Goal: Information Seeking & Learning: Find specific fact

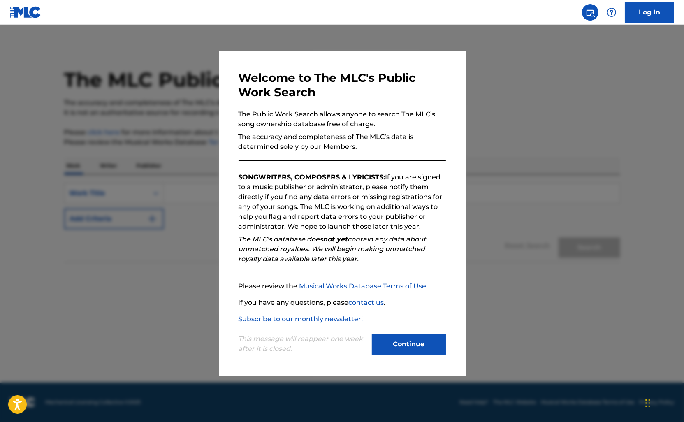
click at [405, 352] on button "Continue" at bounding box center [409, 344] width 74 height 21
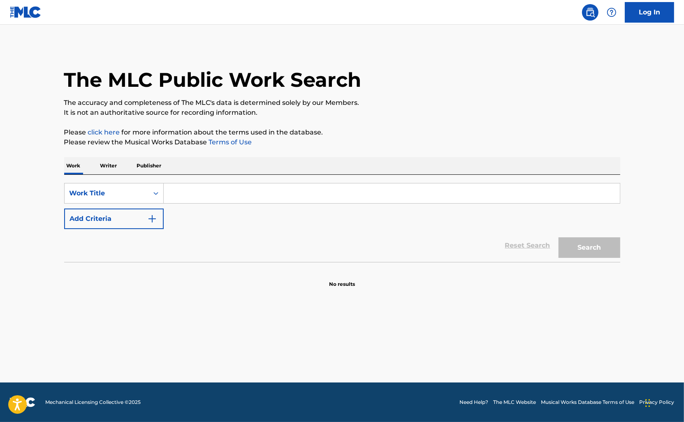
click at [202, 194] on input "Search Form" at bounding box center [392, 193] width 456 height 20
type input "y"
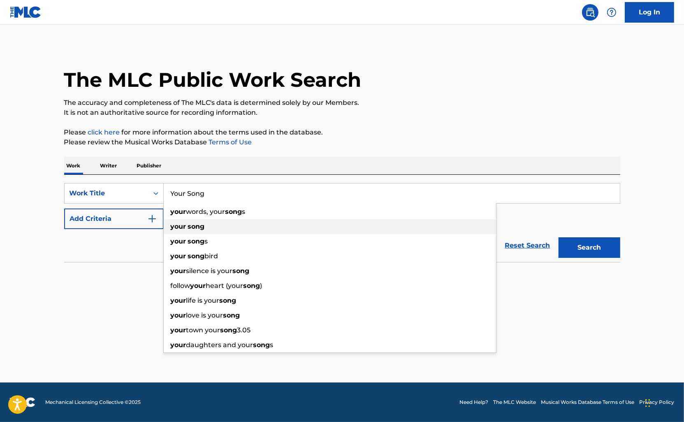
click at [183, 227] on strong "your" at bounding box center [179, 227] width 16 height 8
type input "your song"
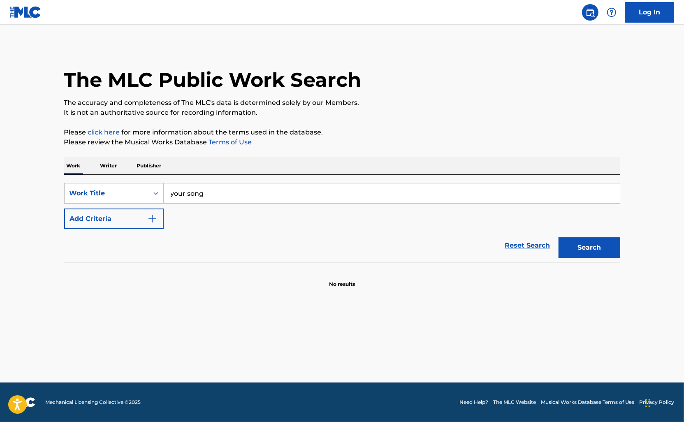
click at [604, 253] on button "Search" at bounding box center [590, 247] width 62 height 21
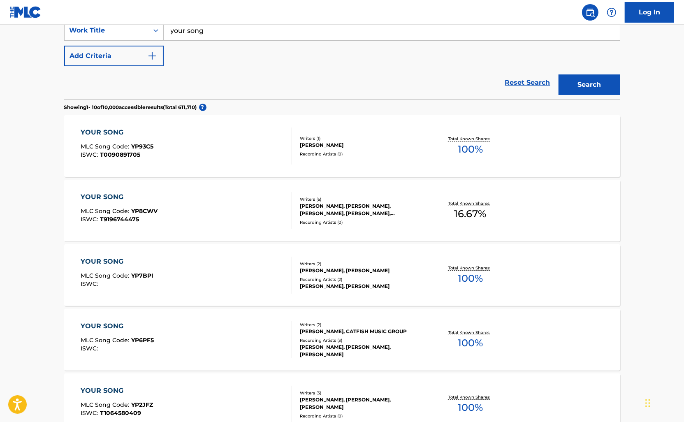
scroll to position [82, 0]
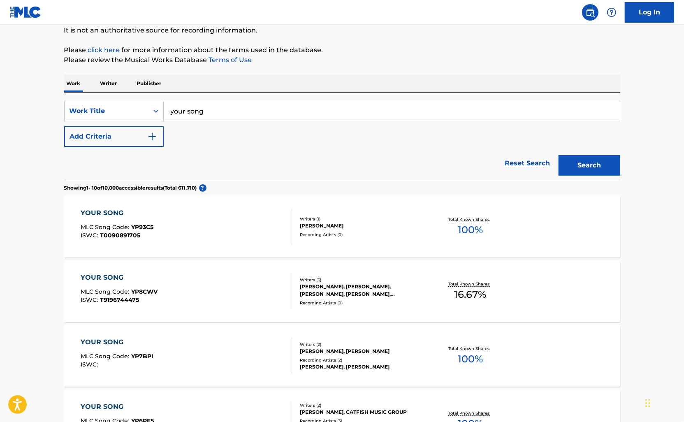
click at [156, 132] on img "Search Form" at bounding box center [152, 137] width 10 height 10
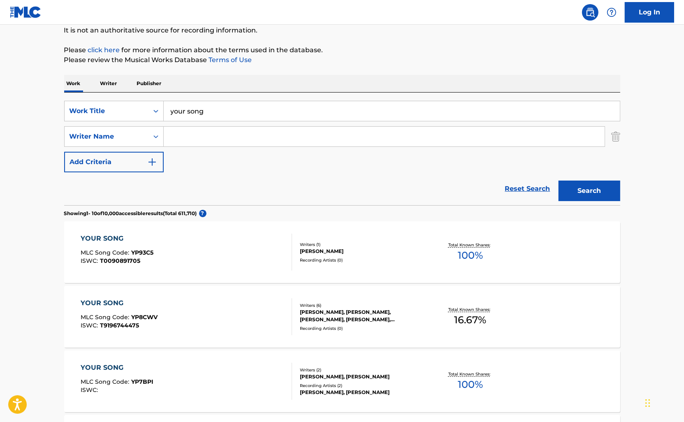
click at [185, 140] on input "Search Form" at bounding box center [384, 137] width 441 height 20
click at [231, 157] on strong "taupi" at bounding box center [240, 155] width 18 height 8
type input "[PERSON_NAME]"
click at [568, 186] on button "Search" at bounding box center [590, 191] width 62 height 21
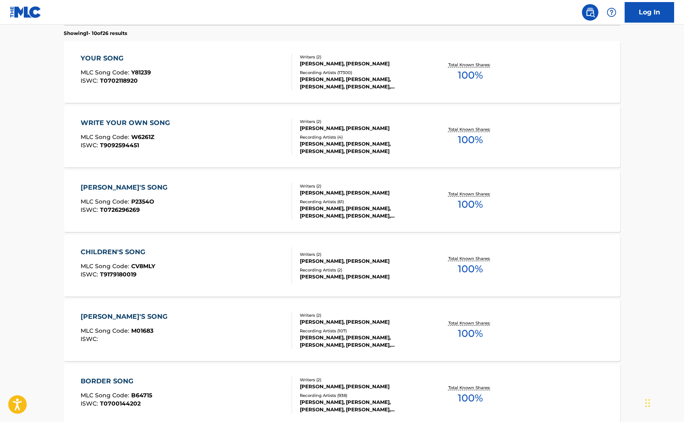
scroll to position [206, 0]
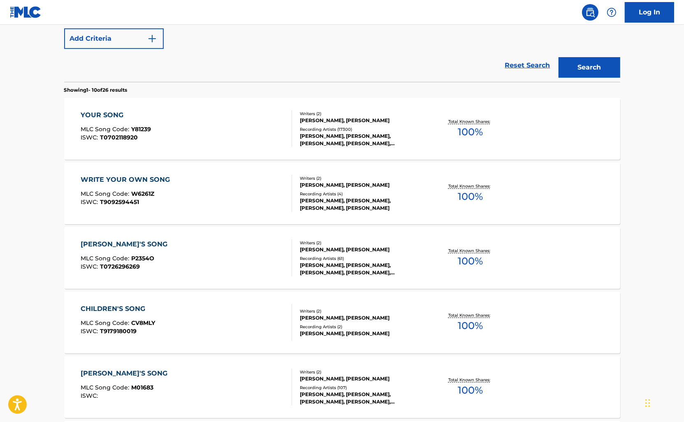
click at [99, 117] on div "YOUR SONG" at bounding box center [116, 115] width 70 height 10
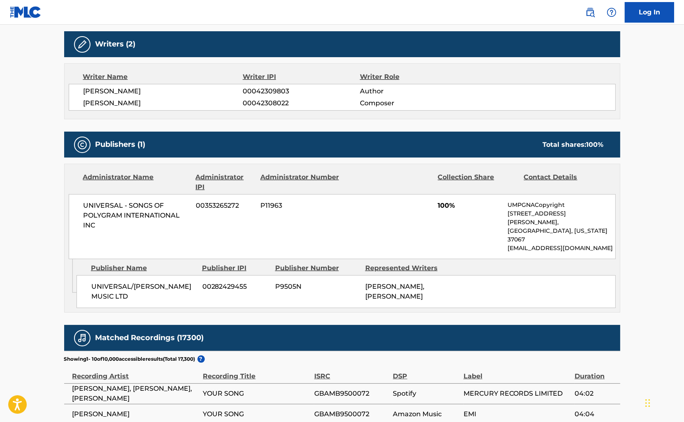
scroll to position [247, 0]
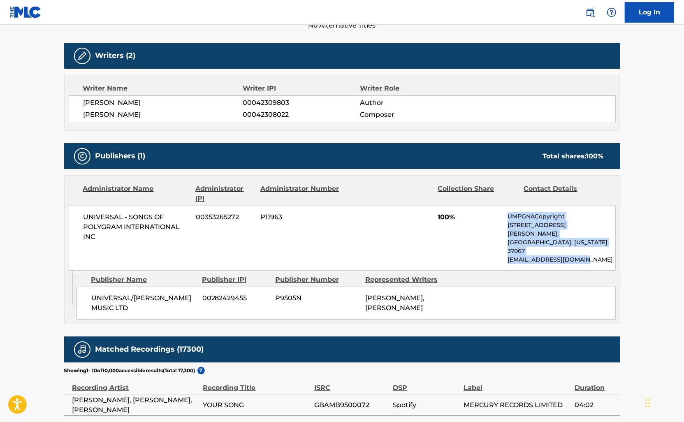
drag, startPoint x: 508, startPoint y: 215, endPoint x: 593, endPoint y: 246, distance: 90.4
click at [593, 246] on div "UNIVERSAL - SONGS OF POLYGRAM INTERNATIONAL INC 00353265272 P11963 100% UMPGNAC…" at bounding box center [342, 238] width 547 height 65
copy div "UMPGNACopyright [STREET_ADDRESS][PERSON_NAME][US_STATE] [EMAIL_ADDRESS][DOMAIN_…"
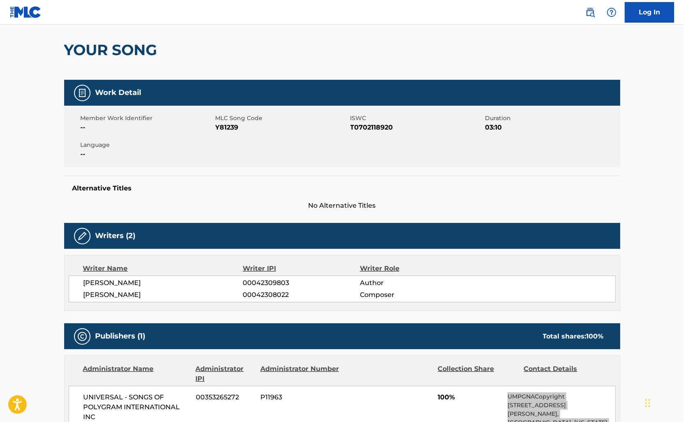
scroll to position [0, 0]
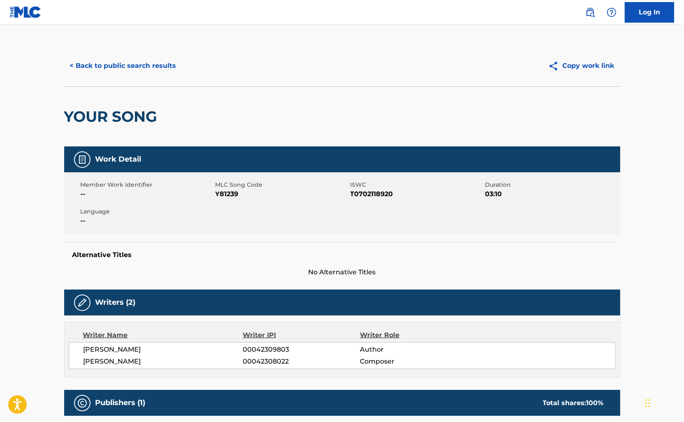
click at [100, 61] on button "< Back to public search results" at bounding box center [123, 66] width 118 height 21
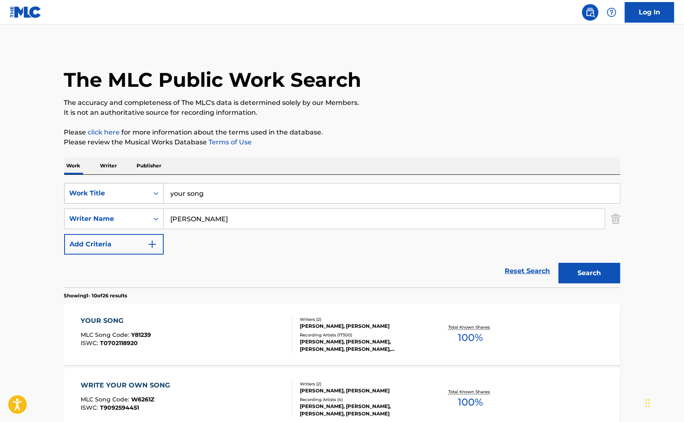
drag, startPoint x: 218, startPoint y: 195, endPoint x: 163, endPoint y: 193, distance: 55.2
click at [163, 193] on div "SearchWithCriteriaf1a6683f-8d21-4ce6-b674-da2b55ac9bb4 Work Title your song" at bounding box center [342, 193] width 556 height 21
drag, startPoint x: 235, startPoint y: 219, endPoint x: 170, endPoint y: 220, distance: 65.4
click at [170, 220] on input "[PERSON_NAME]" at bounding box center [384, 219] width 441 height 20
click at [177, 193] on input "Search Form" at bounding box center [392, 193] width 456 height 20
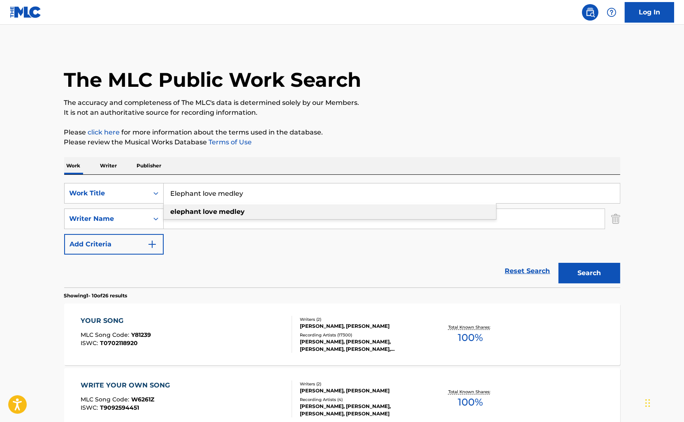
click at [195, 217] on div "elephant love medley" at bounding box center [330, 211] width 332 height 15
type input "elephant love medley"
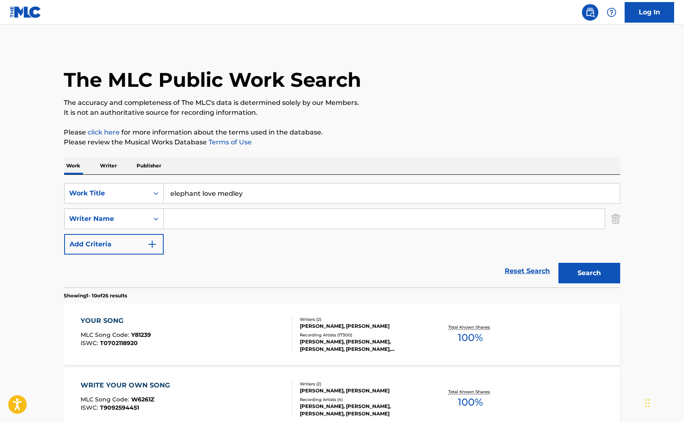
click at [590, 275] on button "Search" at bounding box center [590, 273] width 62 height 21
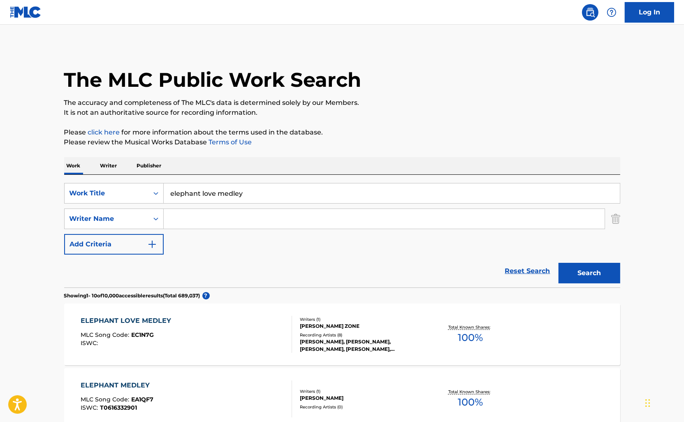
click at [120, 320] on div "ELEPHANT LOVE MEDLEY" at bounding box center [128, 321] width 95 height 10
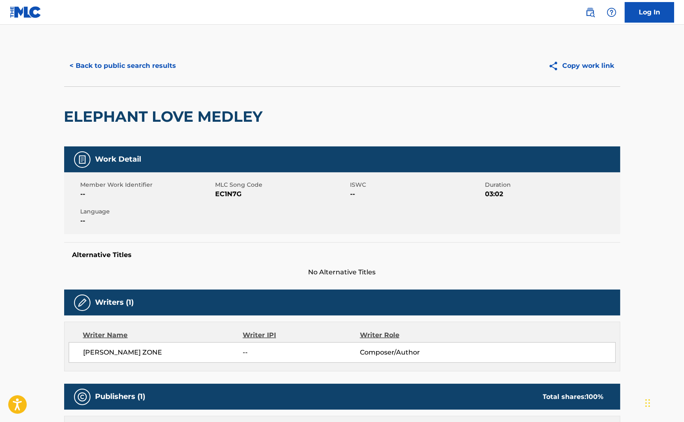
click at [82, 68] on button "< Back to public search results" at bounding box center [123, 66] width 118 height 21
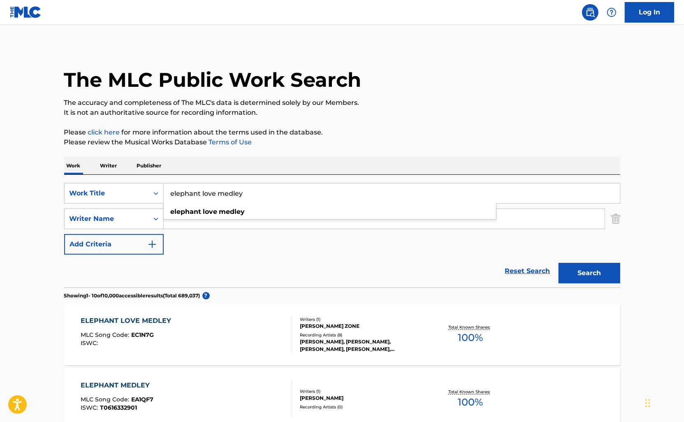
drag, startPoint x: 264, startPoint y: 192, endPoint x: 174, endPoint y: 186, distance: 89.5
click at [169, 192] on input "elephant love medley" at bounding box center [392, 193] width 456 height 20
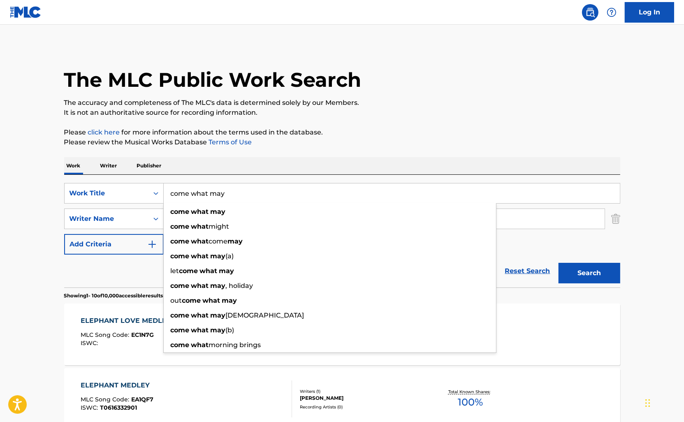
type input "come what may"
click at [559, 263] on button "Search" at bounding box center [590, 273] width 62 height 21
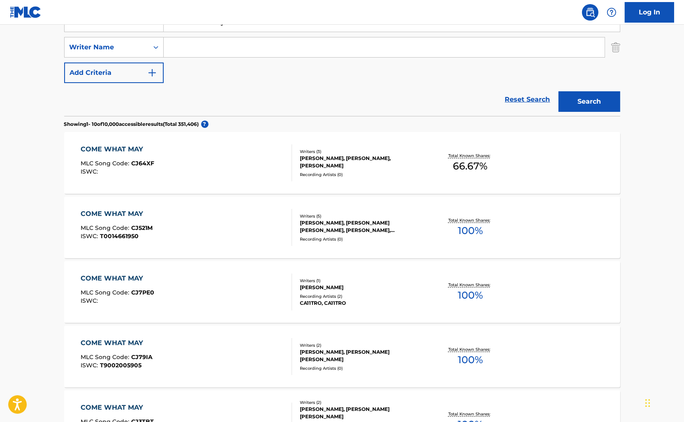
scroll to position [206, 0]
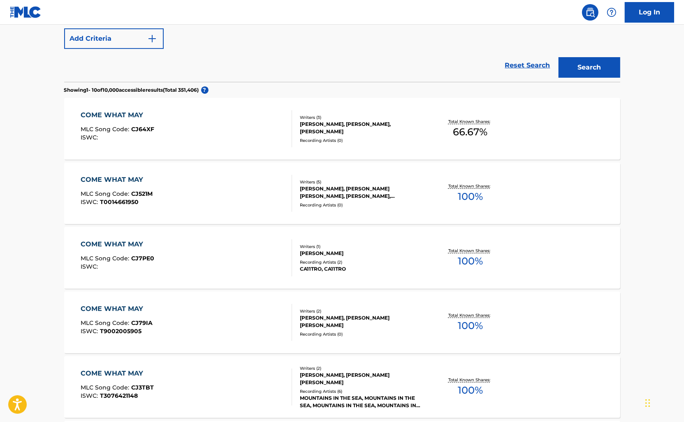
click at [107, 115] on div "COME WHAT MAY" at bounding box center [118, 115] width 74 height 10
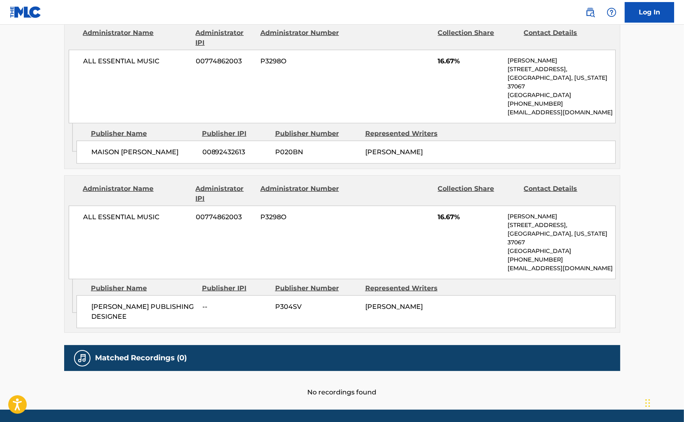
scroll to position [622, 0]
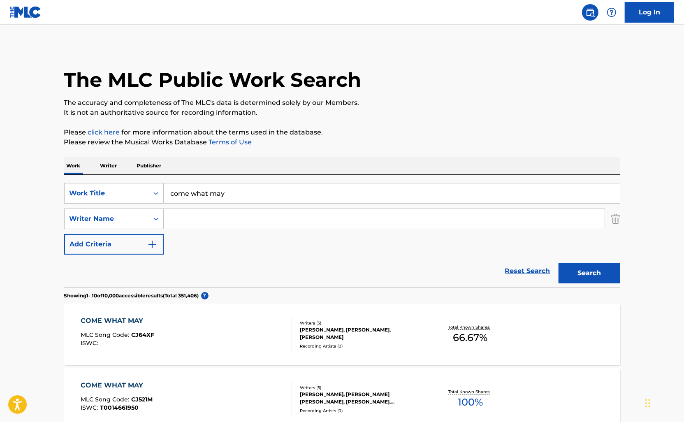
click at [124, 247] on button "Add Criteria" at bounding box center [114, 244] width 100 height 21
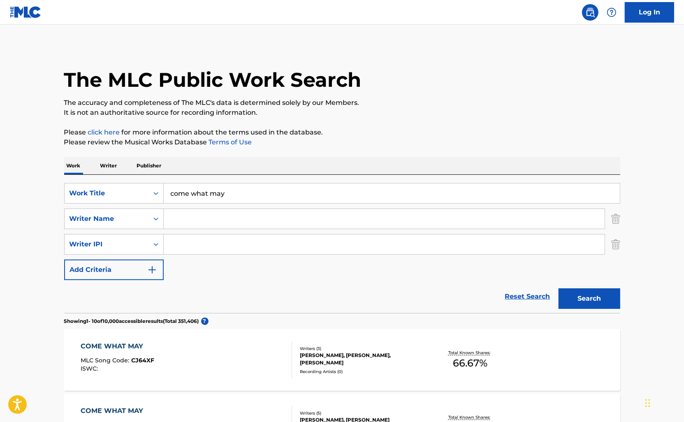
click at [111, 274] on button "Add Criteria" at bounding box center [114, 270] width 100 height 21
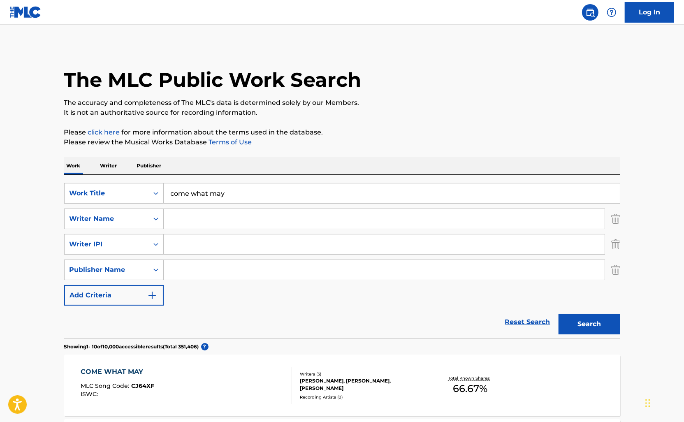
click at [114, 297] on button "Add Criteria" at bounding box center [114, 295] width 100 height 21
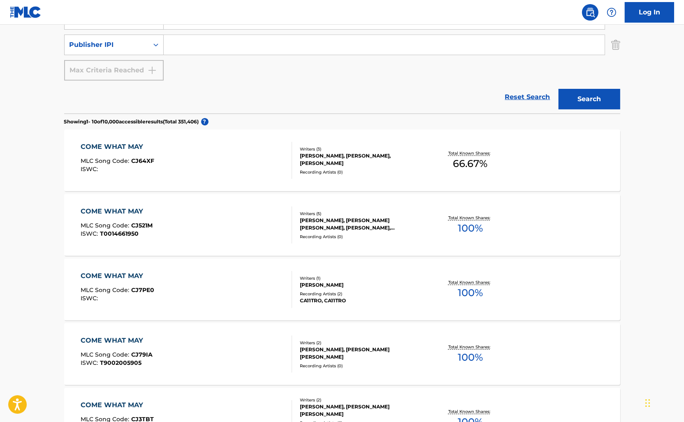
scroll to position [440, 0]
